Goal: Browse casually: Explore the website without a specific task or goal

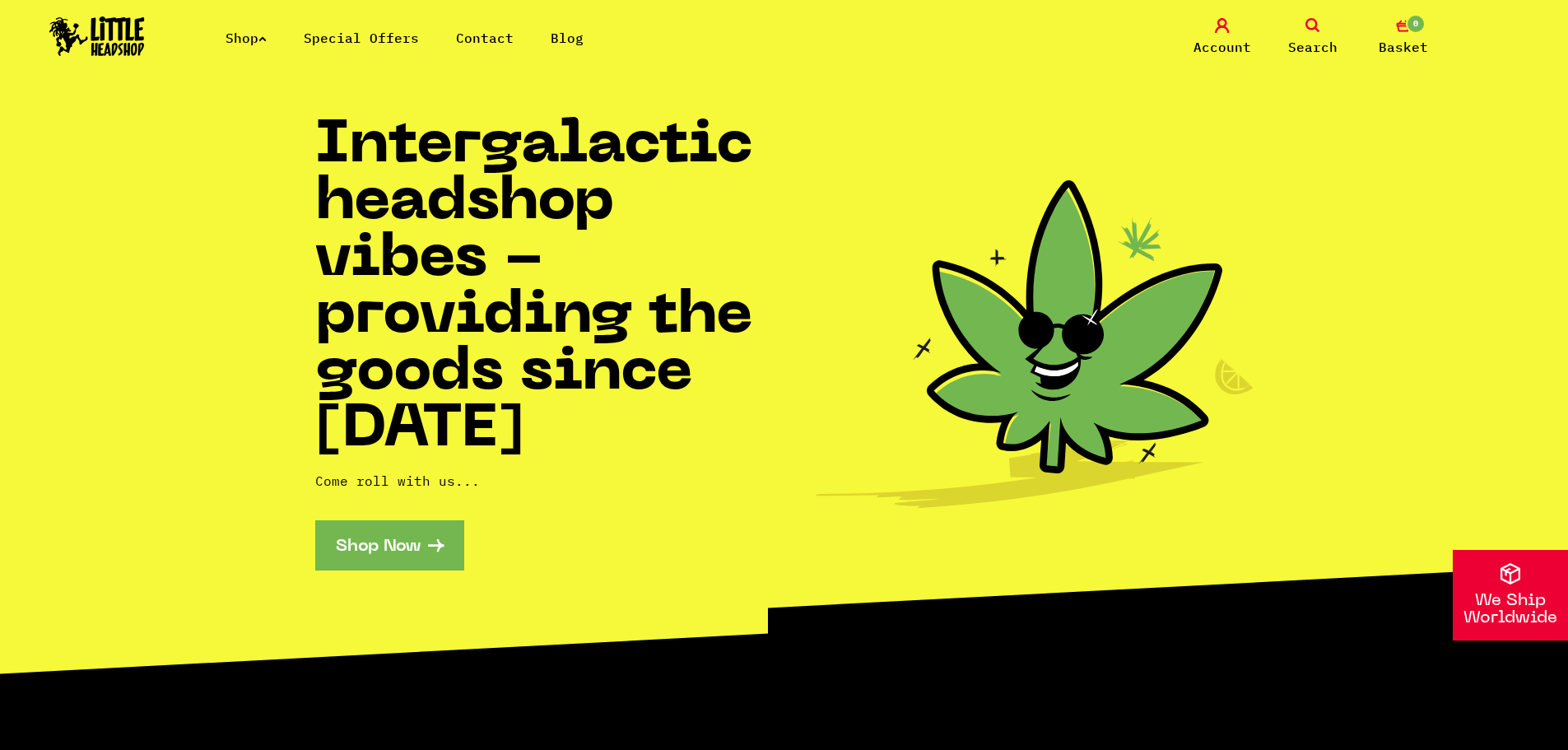
click at [261, 43] on link "Shop" at bounding box center [245, 38] width 41 height 17
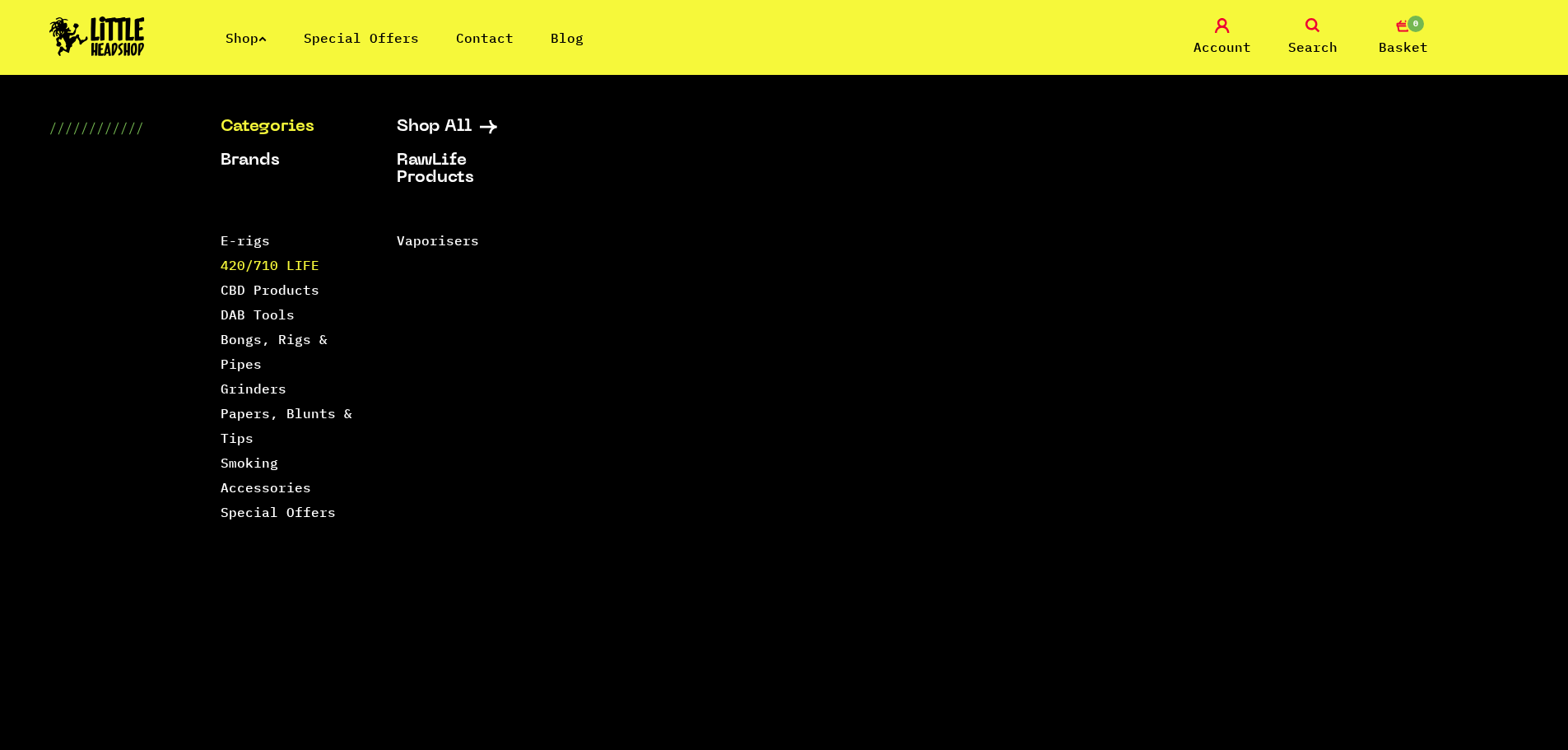
click at [301, 264] on link "420/710 LIFE" at bounding box center [269, 265] width 98 height 17
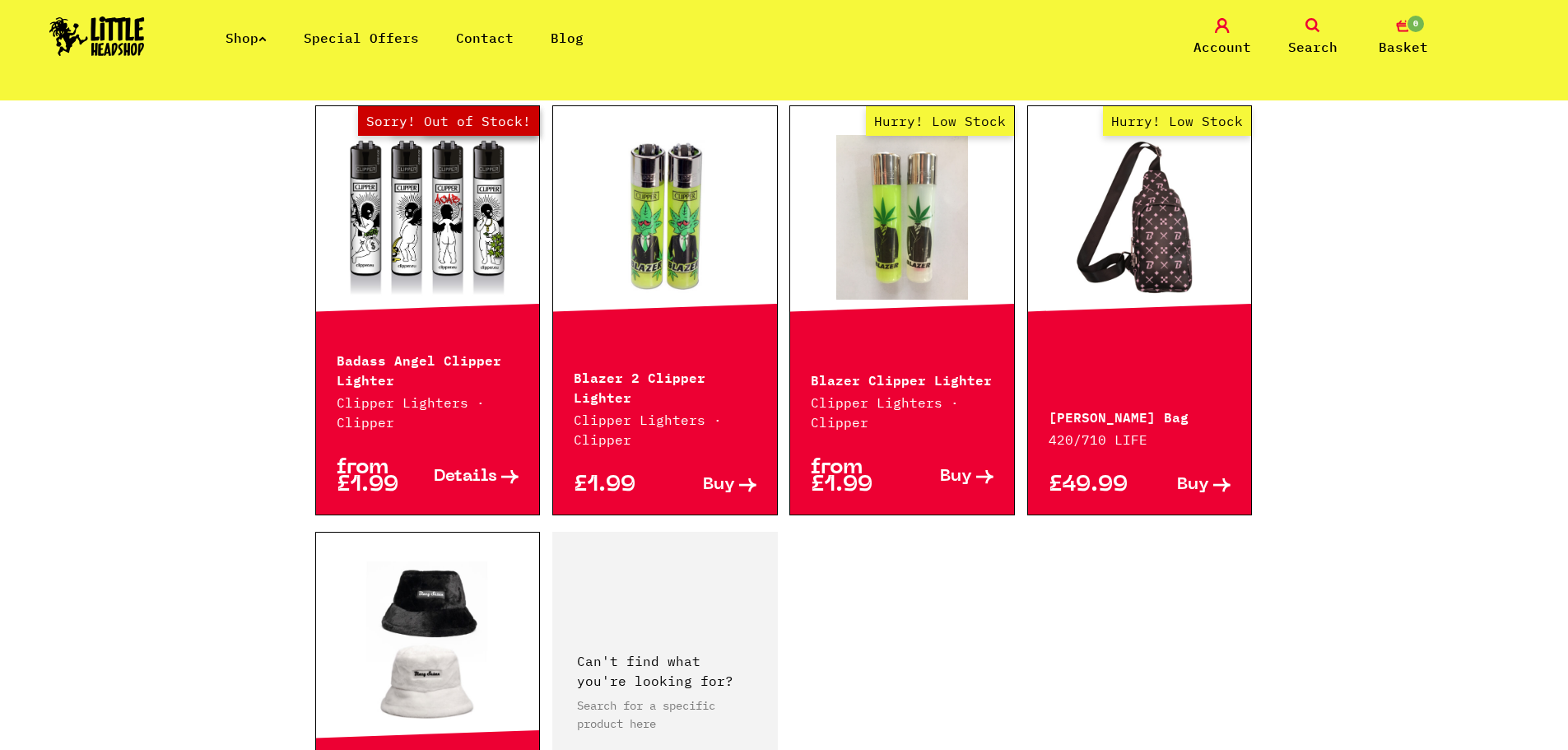
scroll to position [2552, 0]
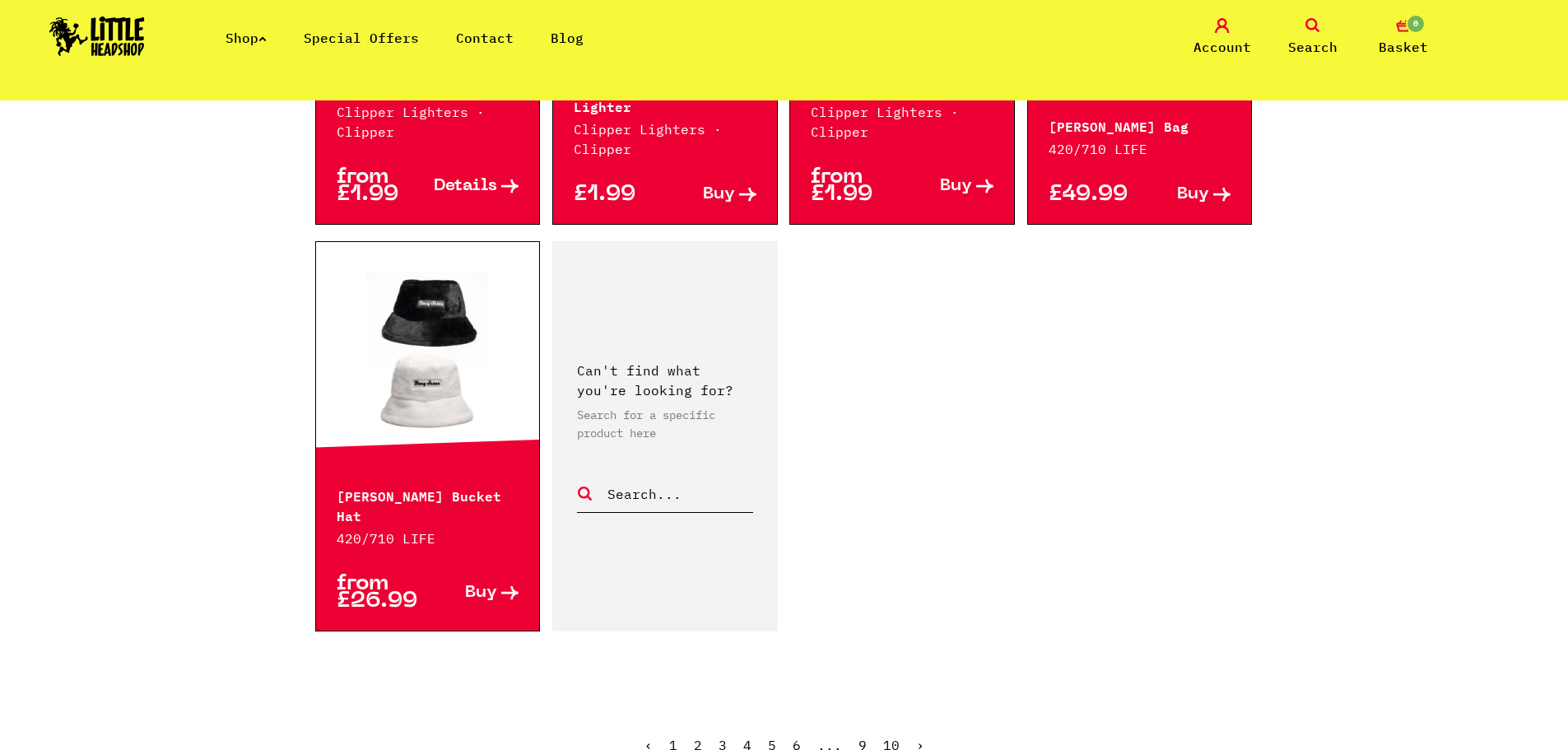
click at [696, 737] on link "2" at bounding box center [698, 745] width 8 height 17
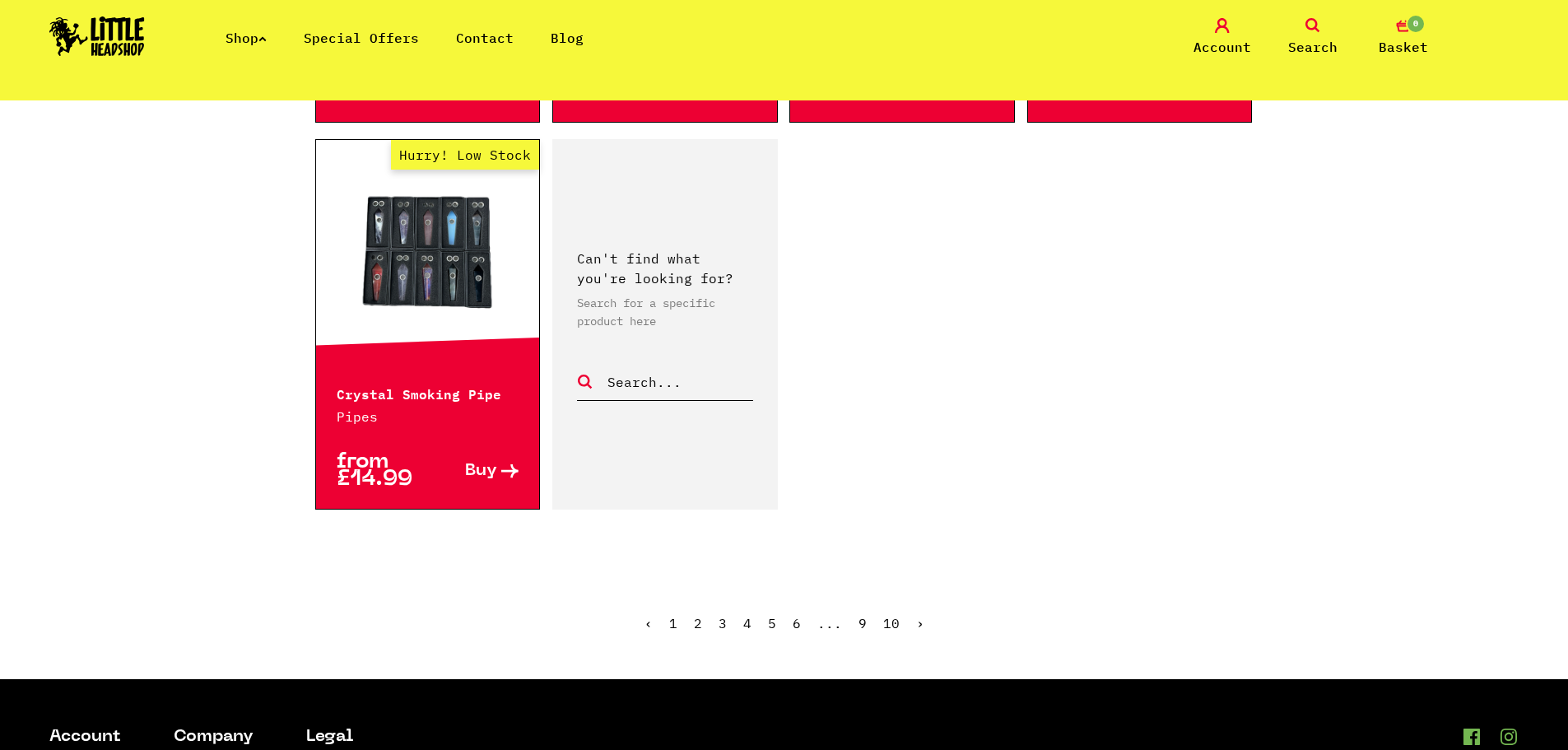
scroll to position [2716, 0]
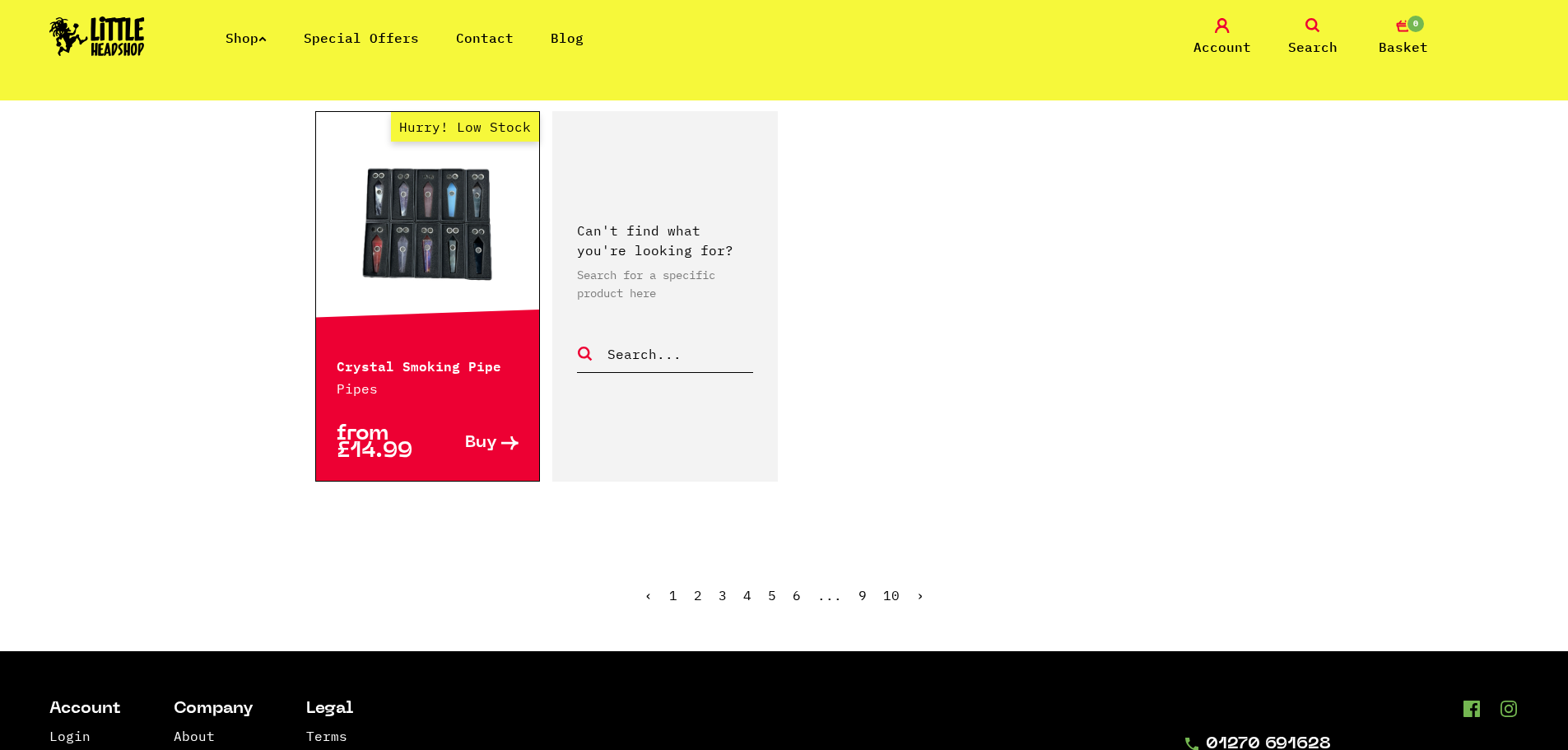
click at [723, 587] on link "3" at bounding box center [722, 596] width 8 height 17
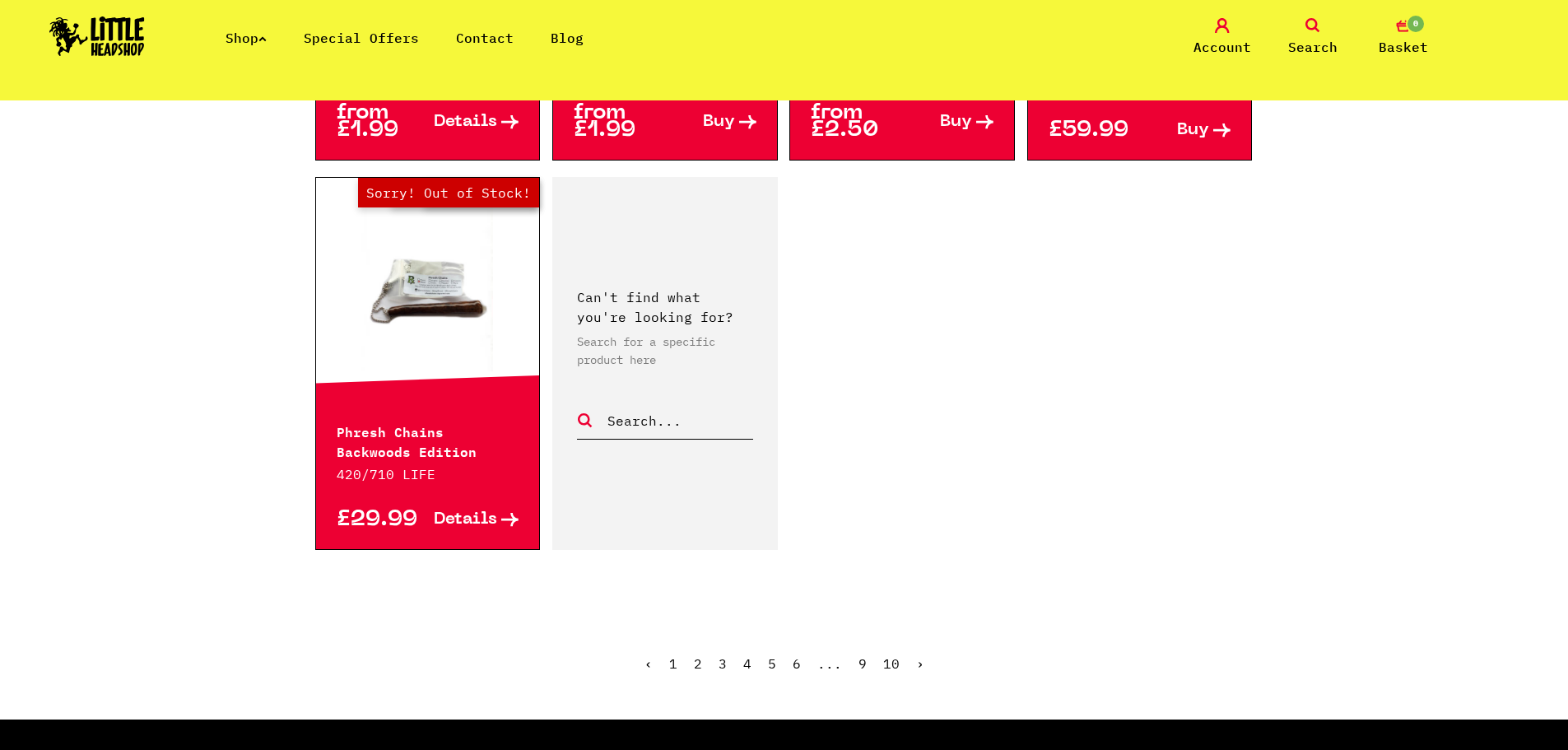
scroll to position [2634, 0]
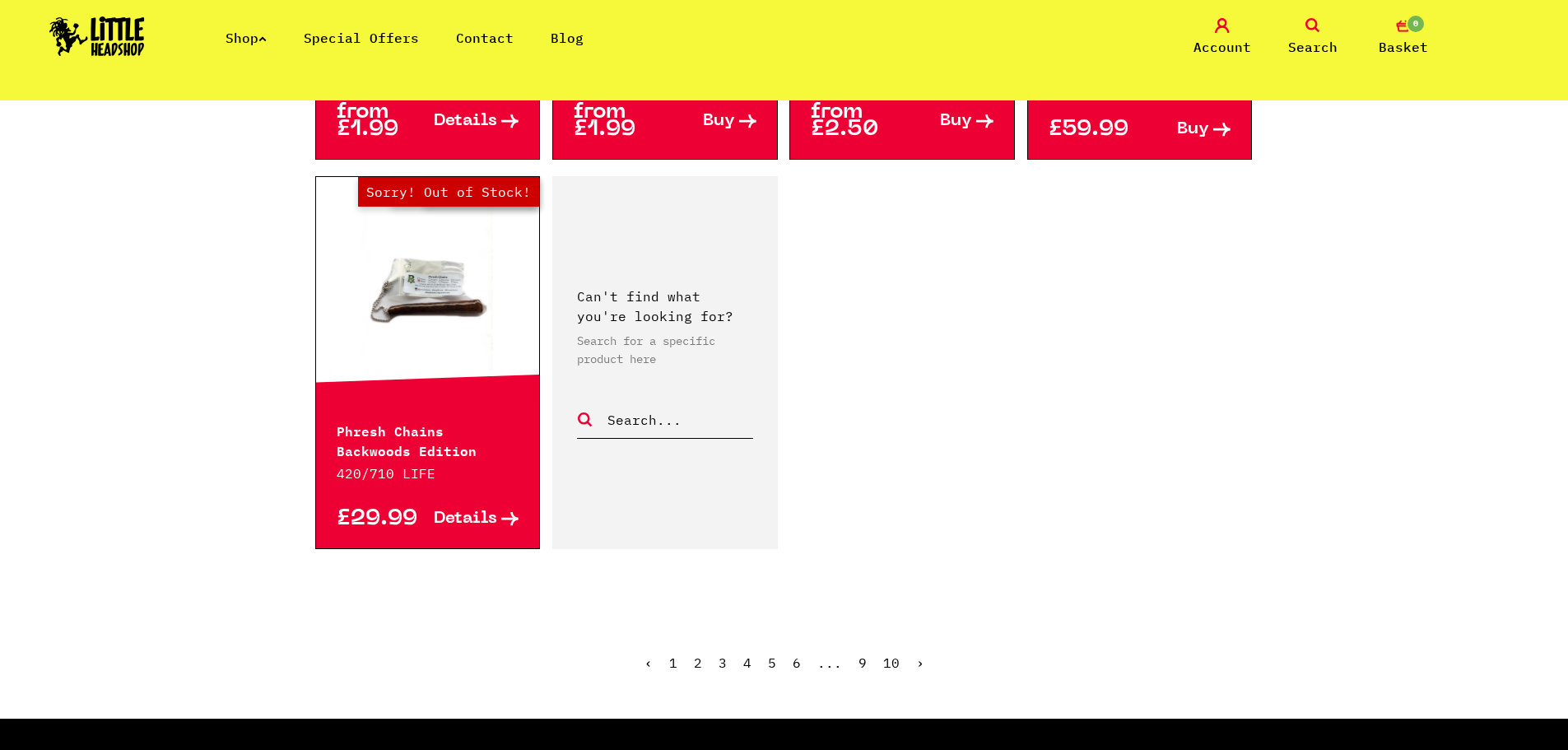
click at [750, 660] on link "4" at bounding box center [747, 662] width 8 height 17
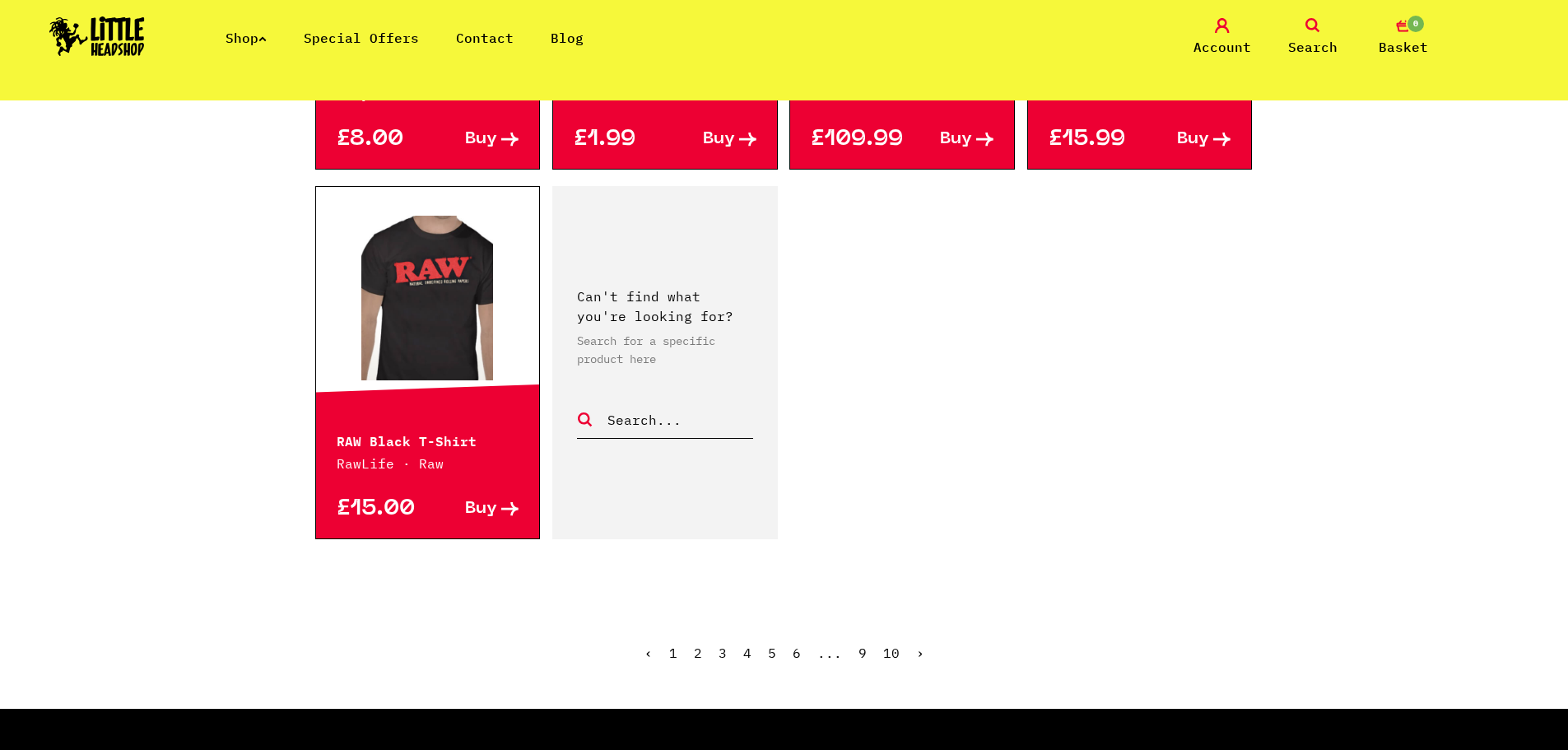
scroll to position [2716, 0]
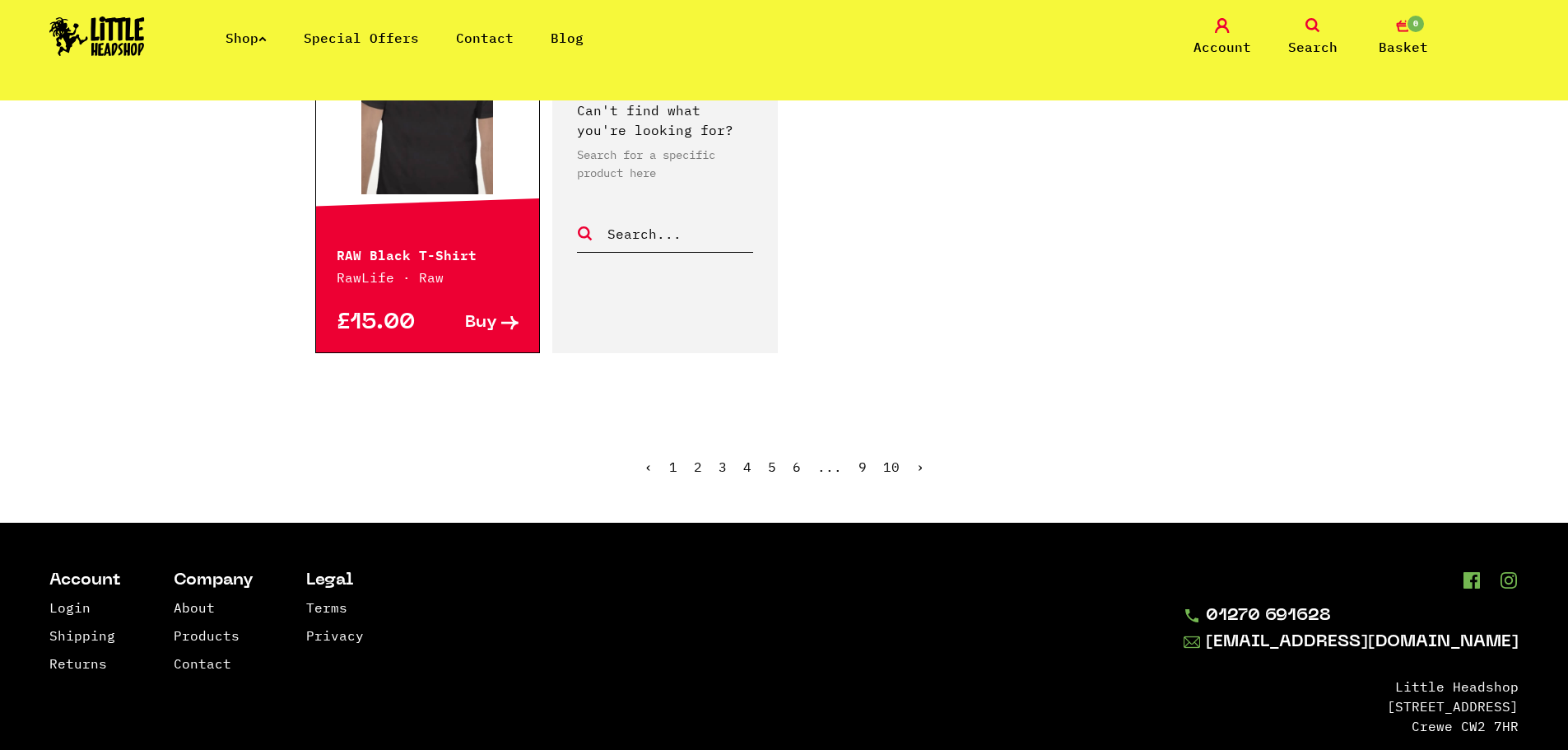
click at [774, 467] on link "5" at bounding box center [772, 467] width 8 height 17
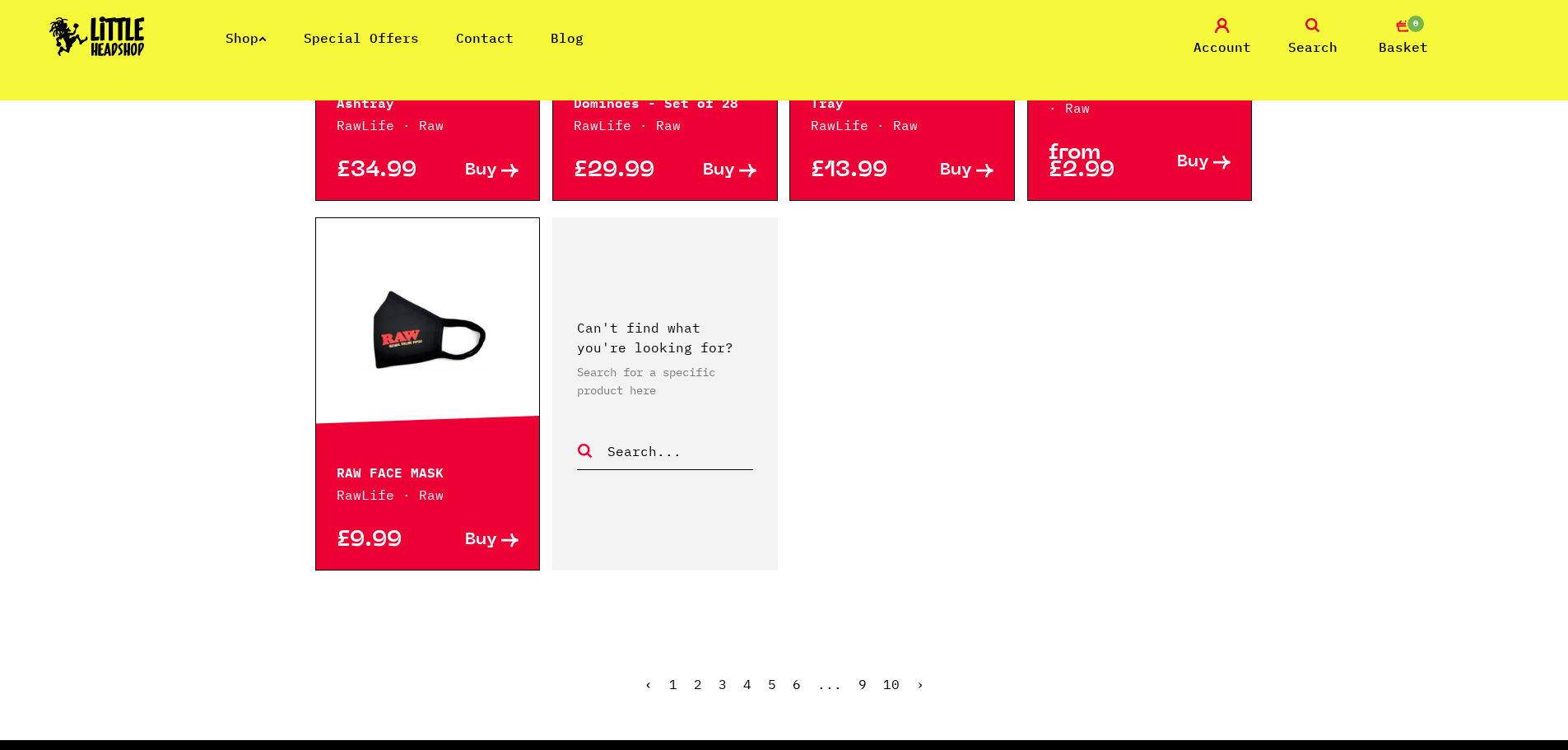
scroll to position [2716, 0]
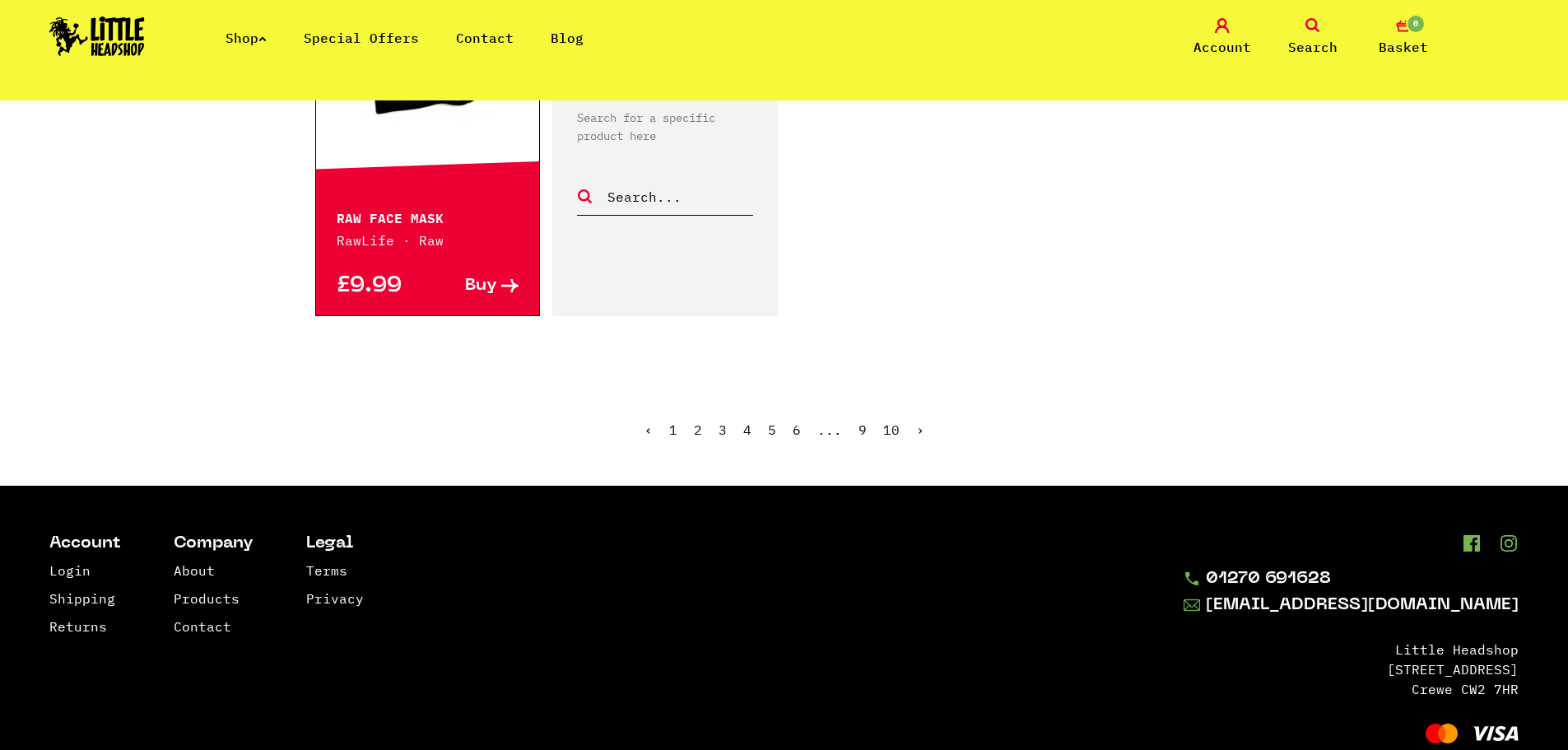
click at [917, 429] on link "›" at bounding box center [920, 430] width 8 height 17
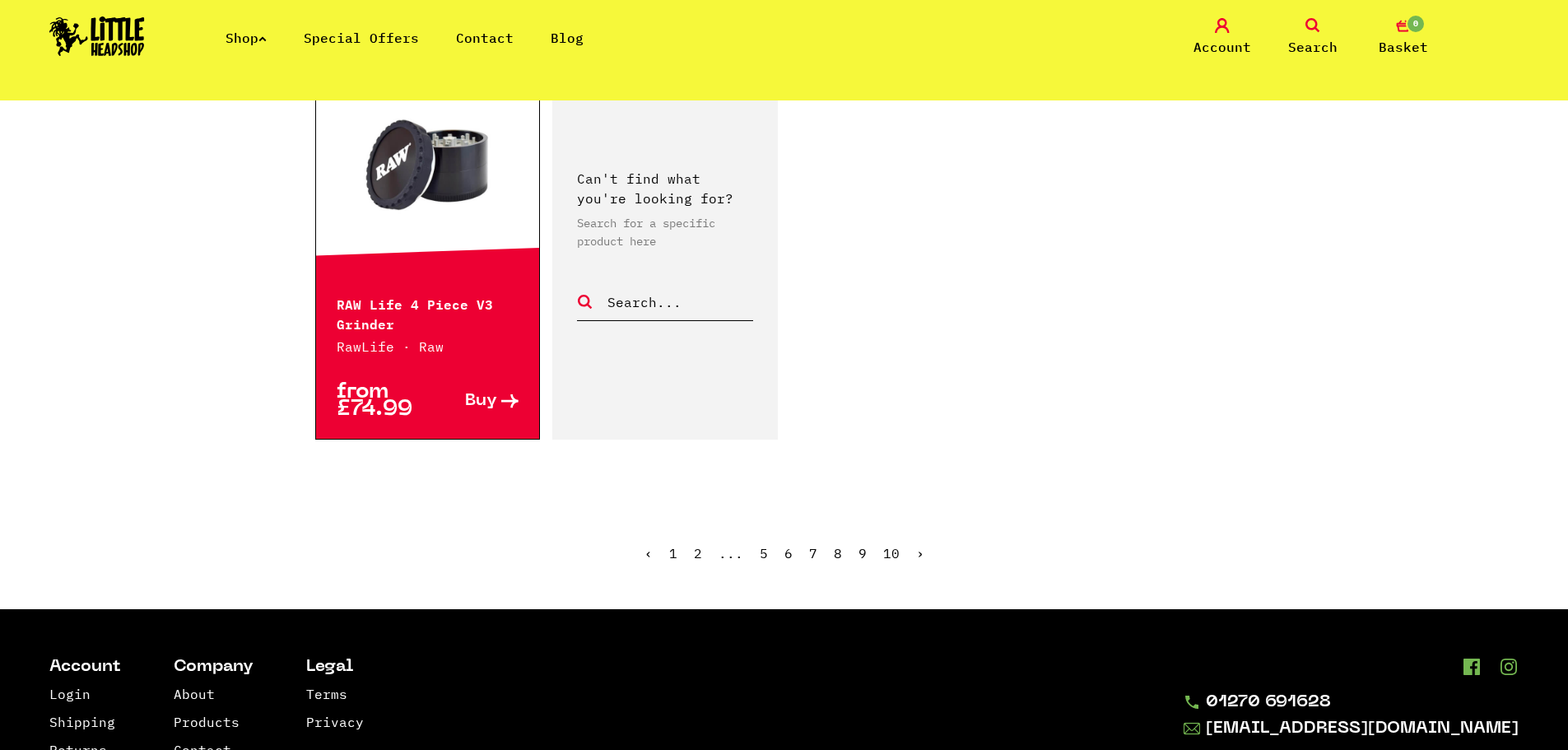
scroll to position [2634, 0]
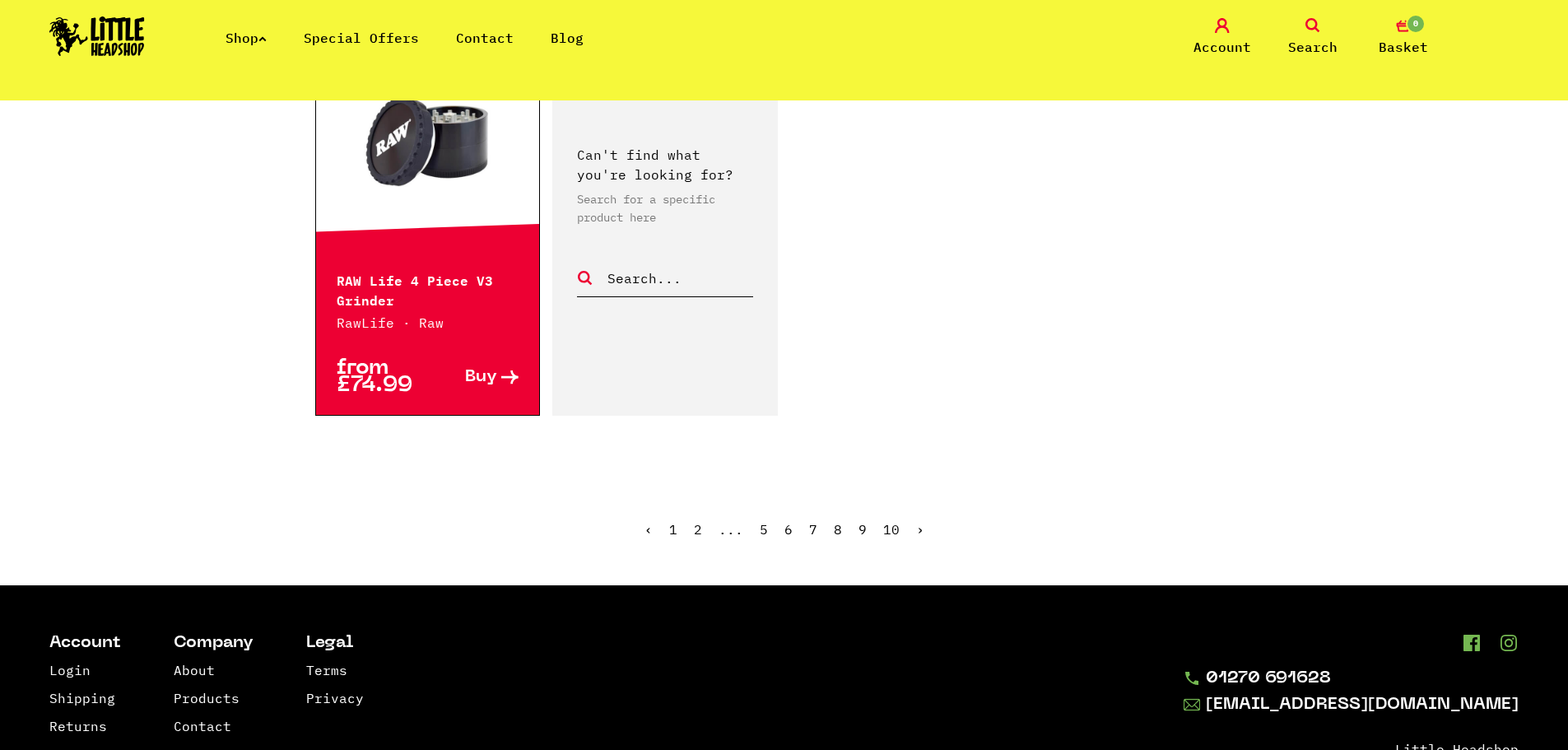
click at [917, 528] on link "›" at bounding box center [920, 530] width 8 height 17
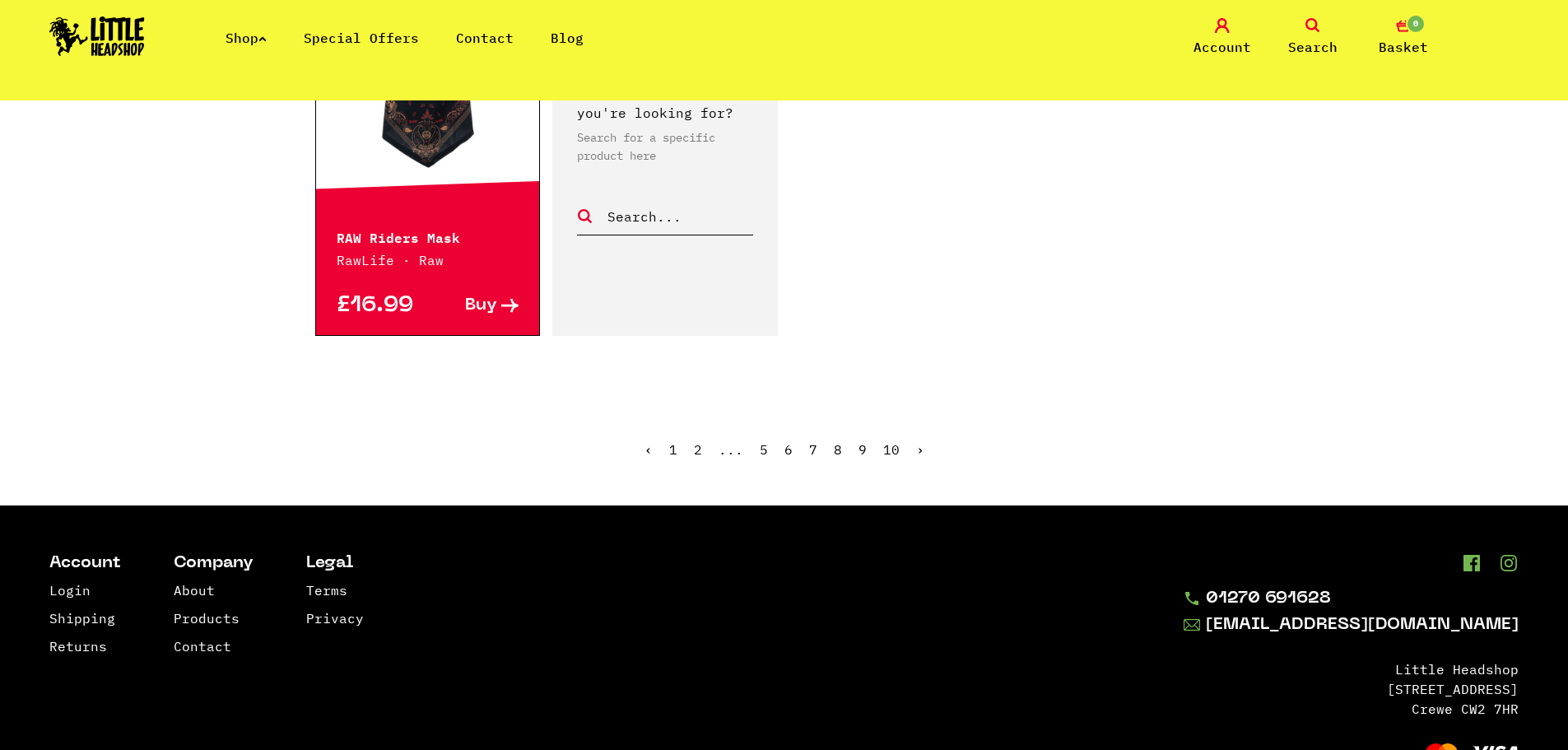
scroll to position [2799, 0]
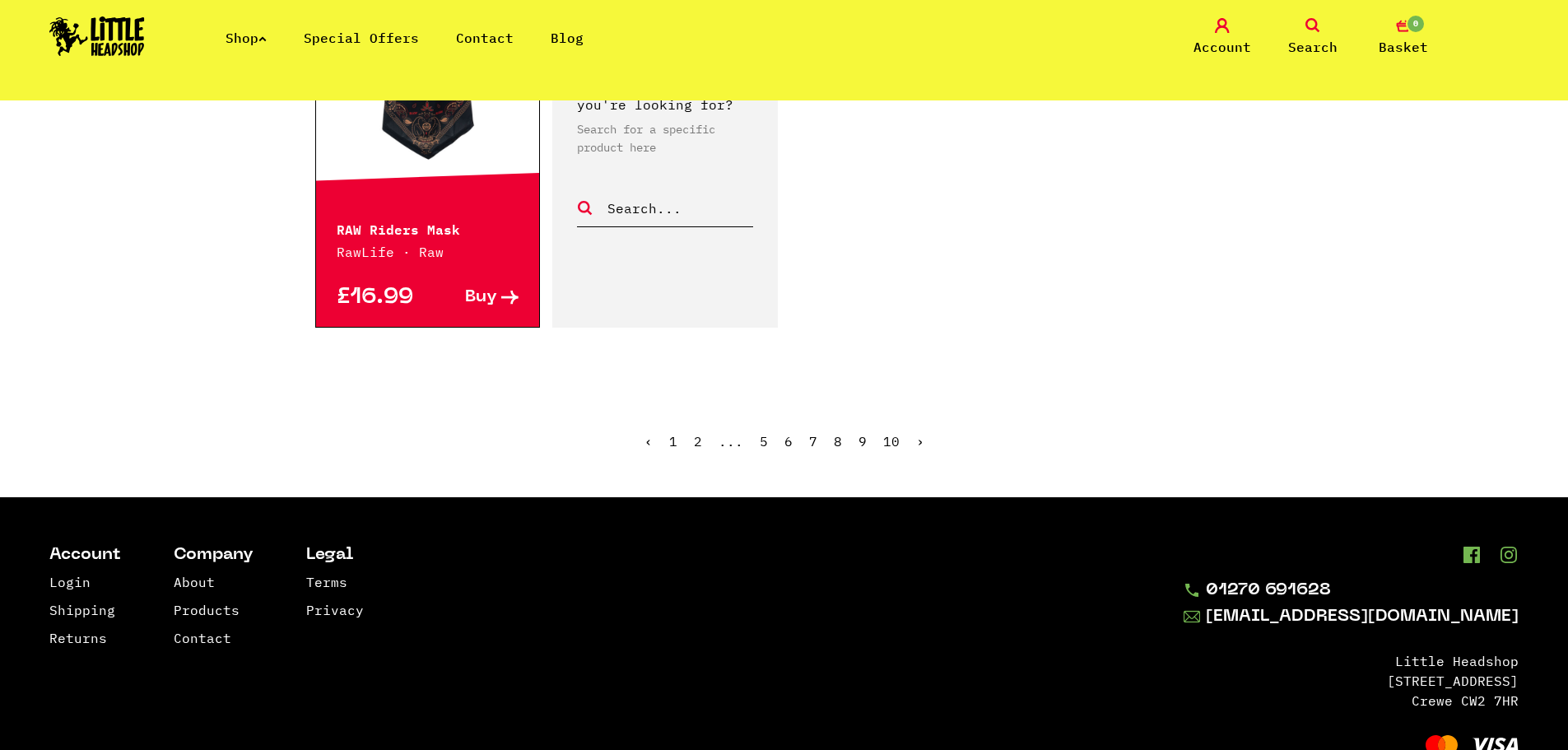
click at [920, 433] on link "›" at bounding box center [920, 441] width 8 height 17
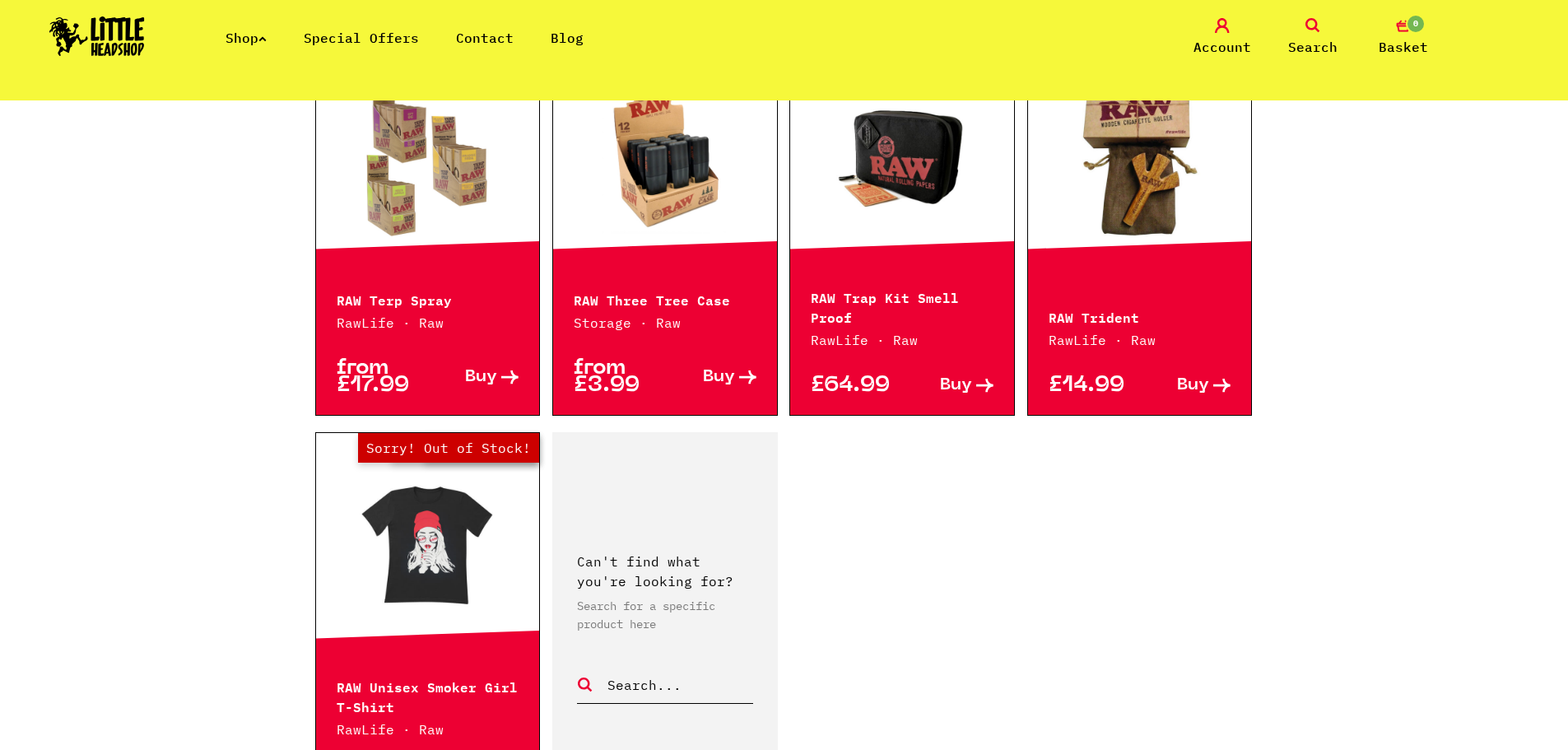
scroll to position [2305, 0]
